Goal: Navigation & Orientation: Find specific page/section

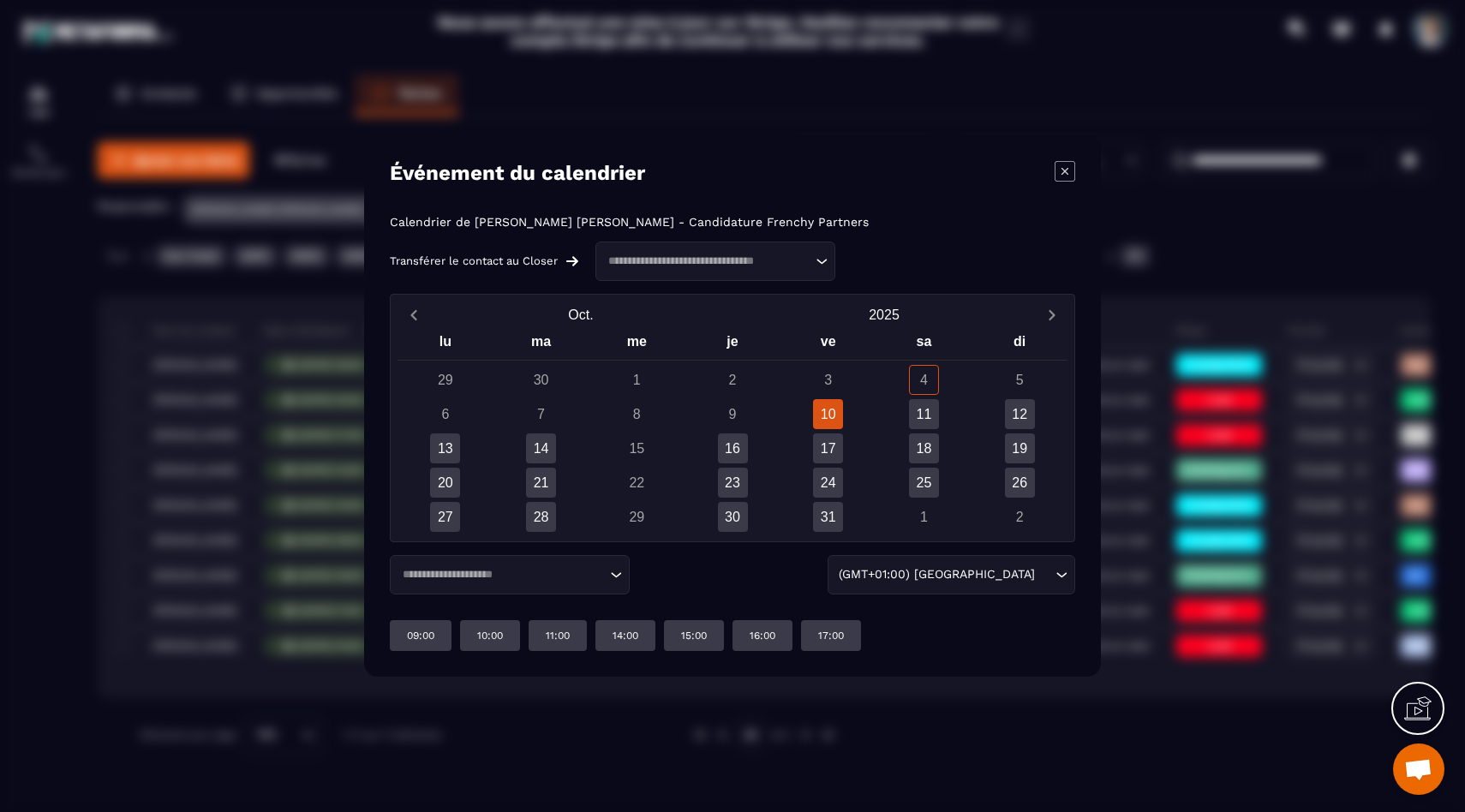
click at [603, 144] on div "Événement du calendrier Calendrier de [PERSON_NAME] [PERSON_NAME] - Candidature…" at bounding box center [732, 405] width 737 height 541
click at [734, 440] on div "16" at bounding box center [732, 448] width 30 height 30
click at [283, 366] on div "Modal window" at bounding box center [732, 406] width 1465 height 812
click at [1065, 167] on icon "Modal window" at bounding box center [1065, 171] width 21 height 21
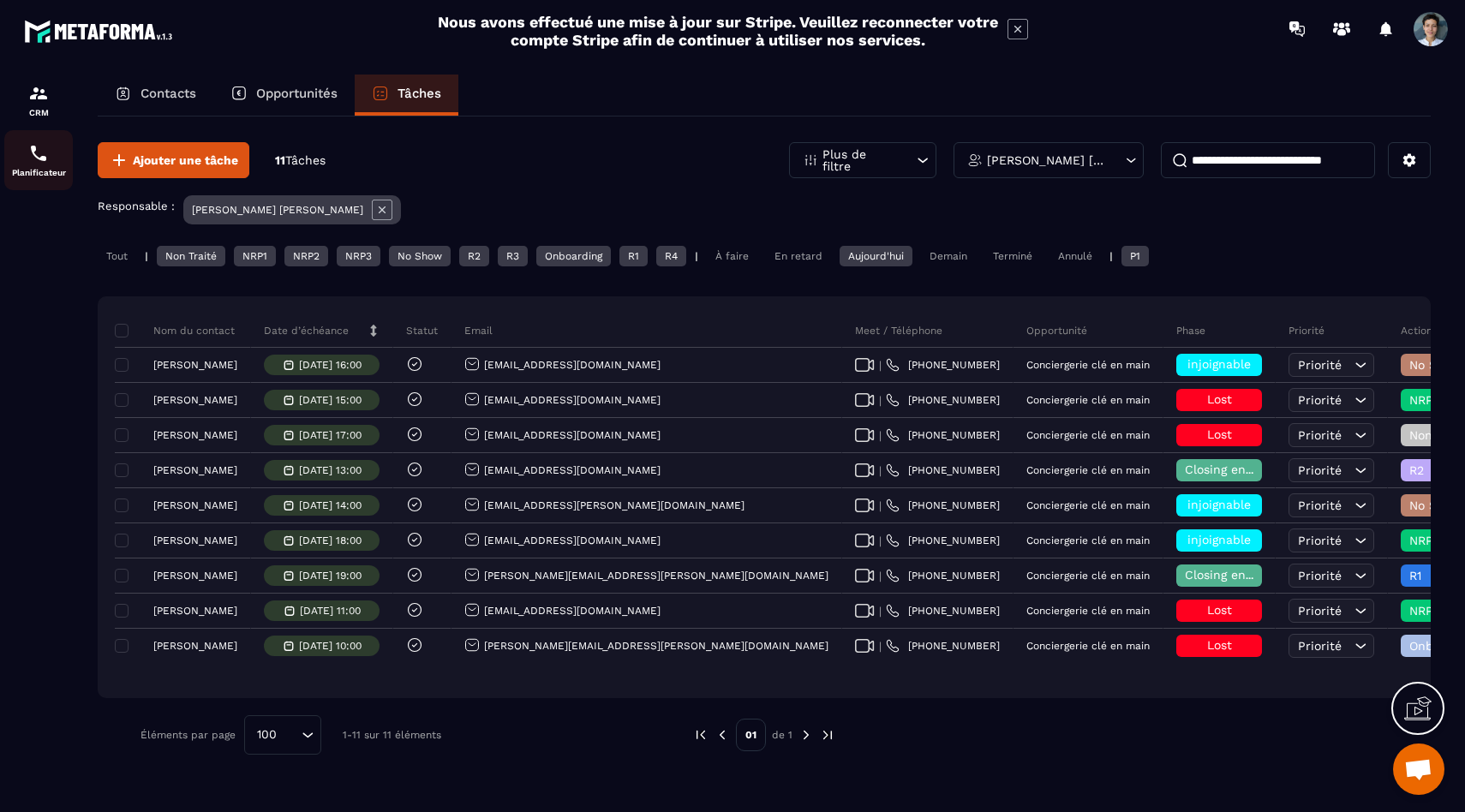
click at [33, 163] on img at bounding box center [39, 153] width 21 height 21
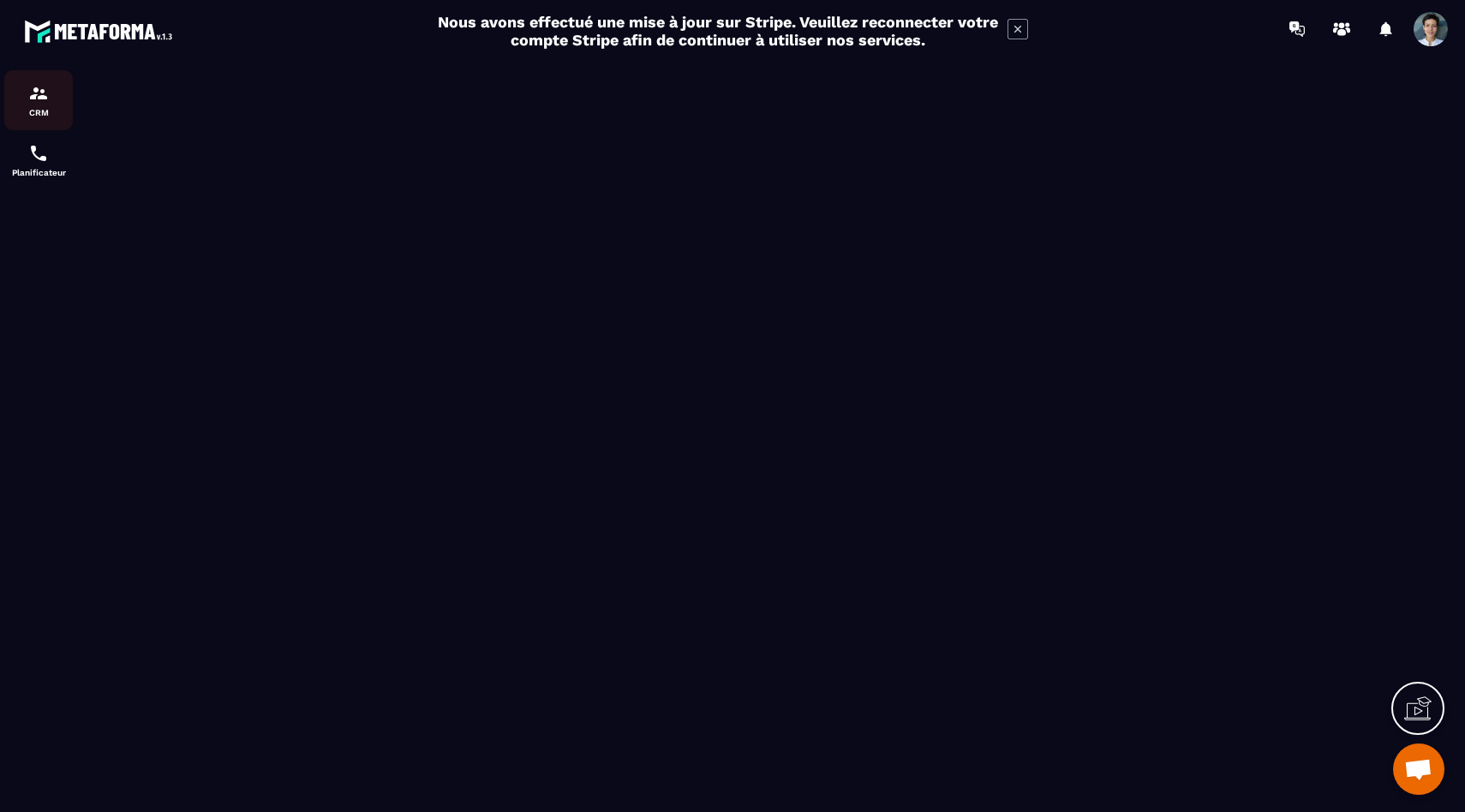
click at [45, 100] on img at bounding box center [39, 93] width 21 height 21
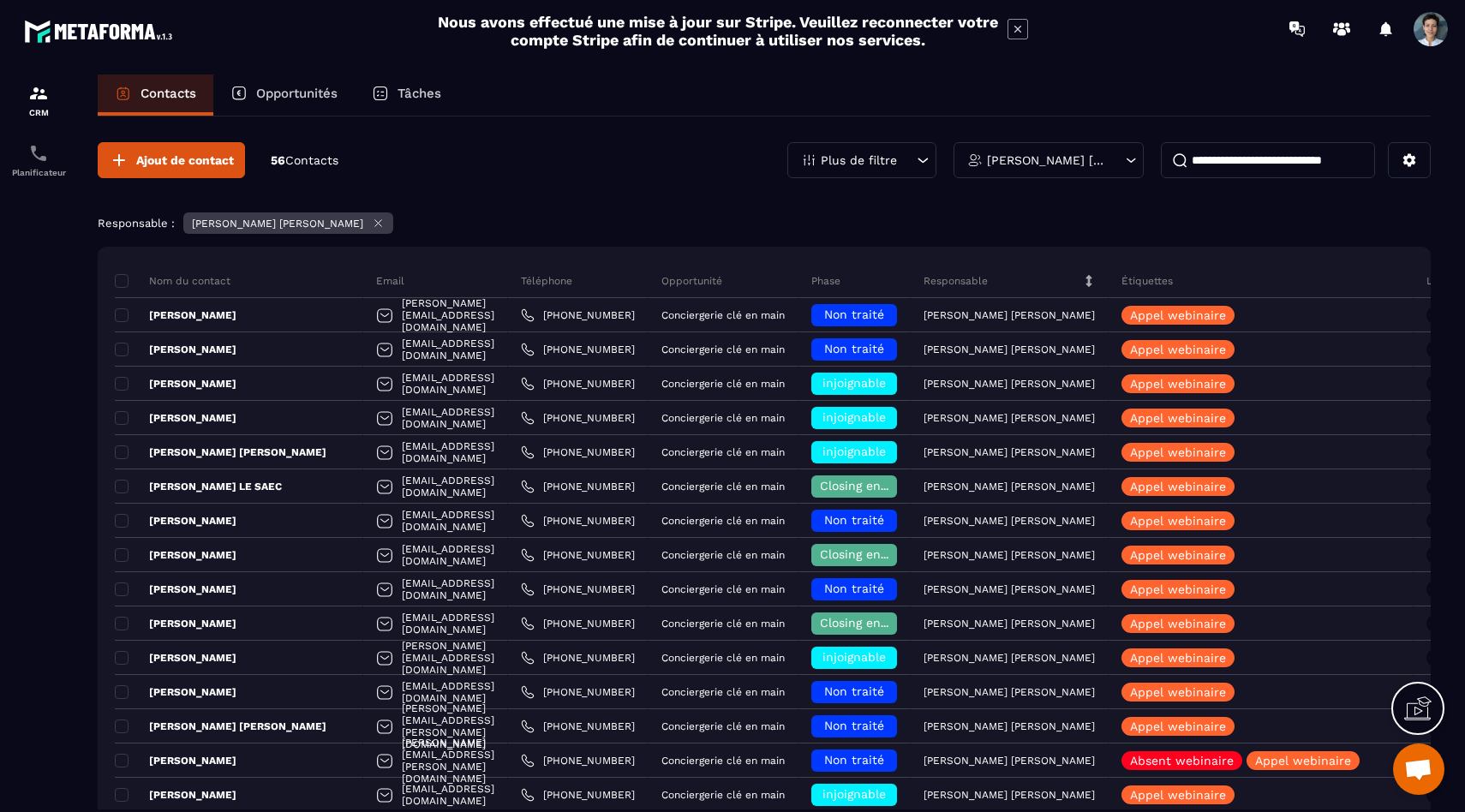
click at [435, 92] on p "Tâches" at bounding box center [419, 93] width 43 height 16
